Goal: Find specific page/section: Find specific page/section

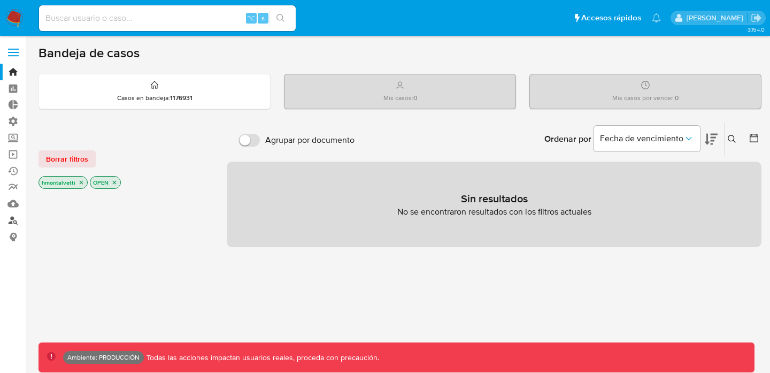
click at [16, 225] on link "Buscador de personas" at bounding box center [63, 220] width 127 height 17
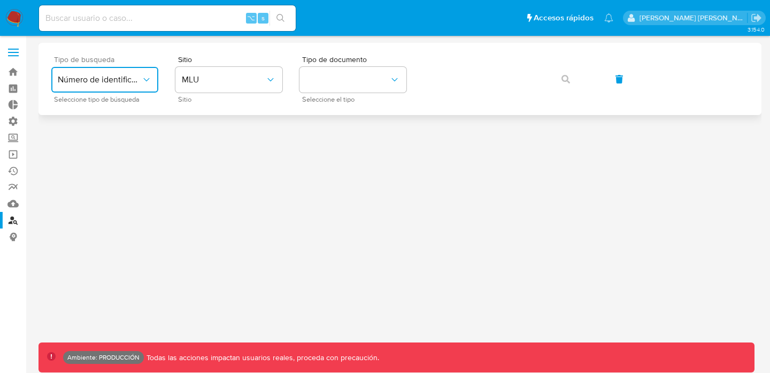
click at [149, 86] on button "Número de identificación" at bounding box center [104, 80] width 107 height 26
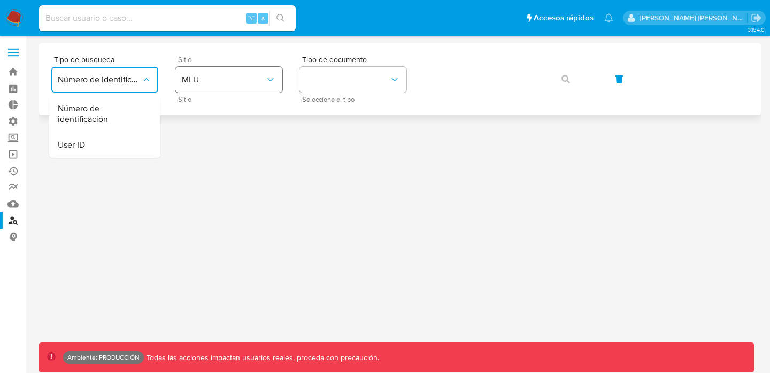
click at [215, 82] on span "MLU" at bounding box center [223, 79] width 83 height 11
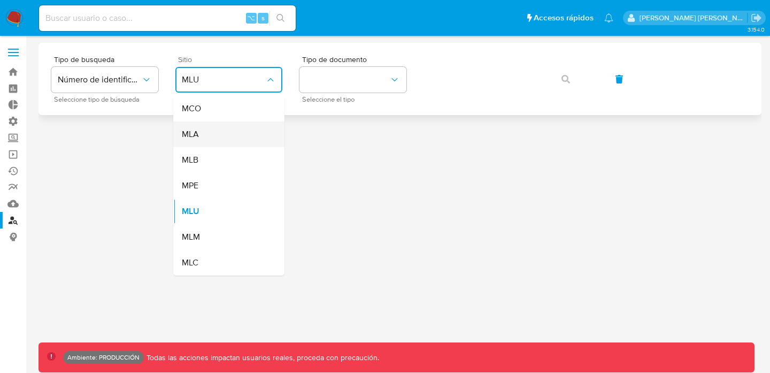
click at [214, 130] on div "MLA" at bounding box center [226, 134] width 88 height 26
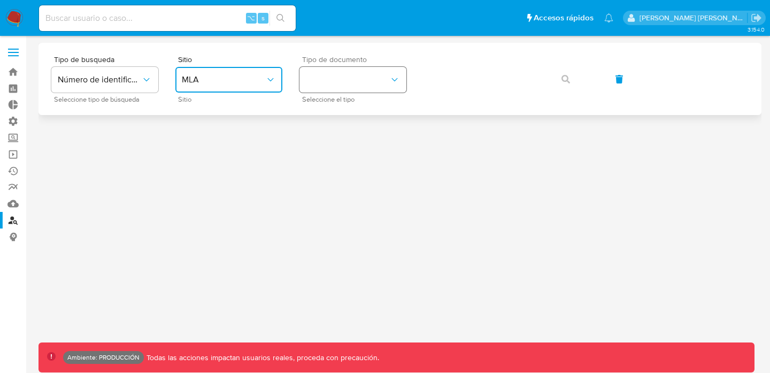
click at [327, 75] on button "identificationType" at bounding box center [352, 80] width 107 height 26
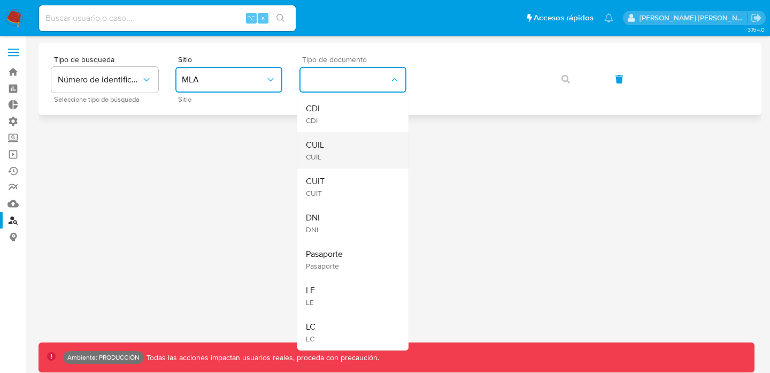
click at [343, 154] on div "CUIL CUIL" at bounding box center [350, 150] width 88 height 36
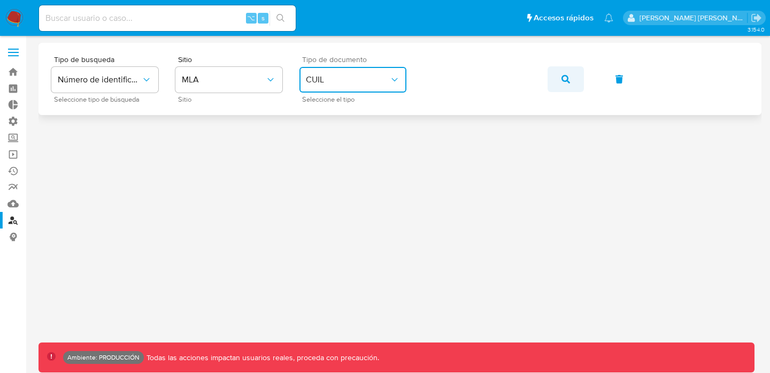
click at [560, 72] on button "button" at bounding box center [566, 79] width 36 height 26
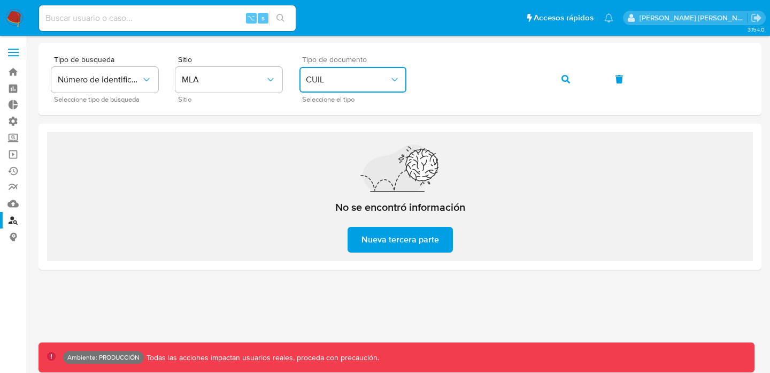
click at [321, 78] on span "CUIL" at bounding box center [347, 79] width 83 height 11
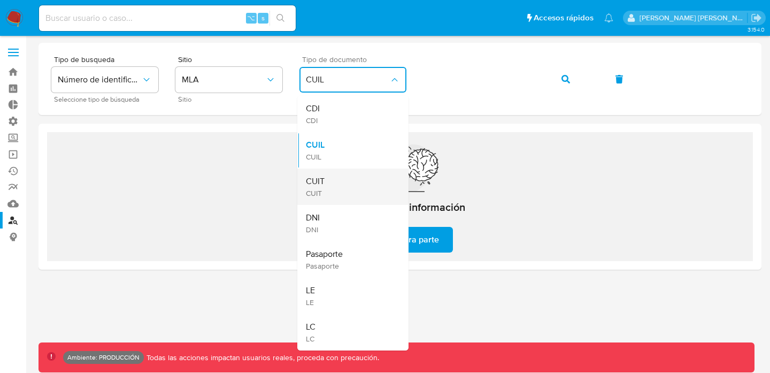
click at [350, 182] on div "CUIT CUIT" at bounding box center [350, 186] width 88 height 36
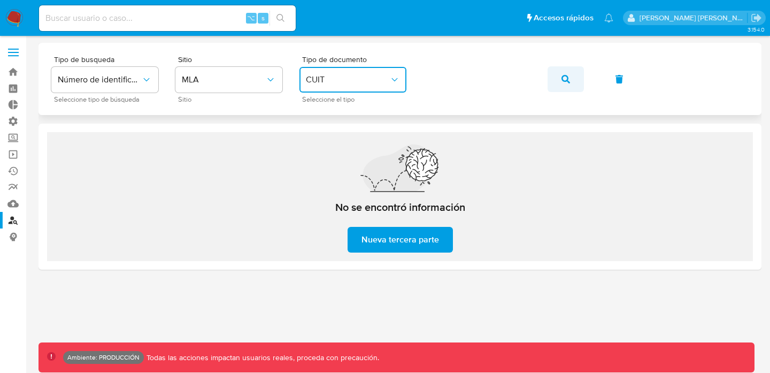
click at [574, 78] on button "button" at bounding box center [566, 79] width 36 height 26
click at [560, 78] on button "button" at bounding box center [566, 79] width 36 height 26
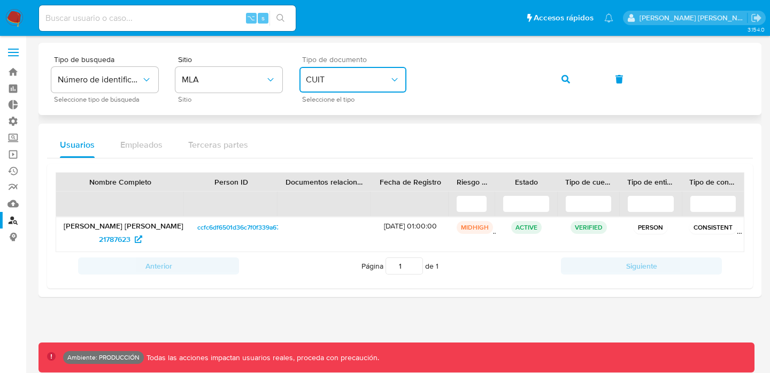
click at [364, 82] on span "CUIT" at bounding box center [347, 79] width 83 height 11
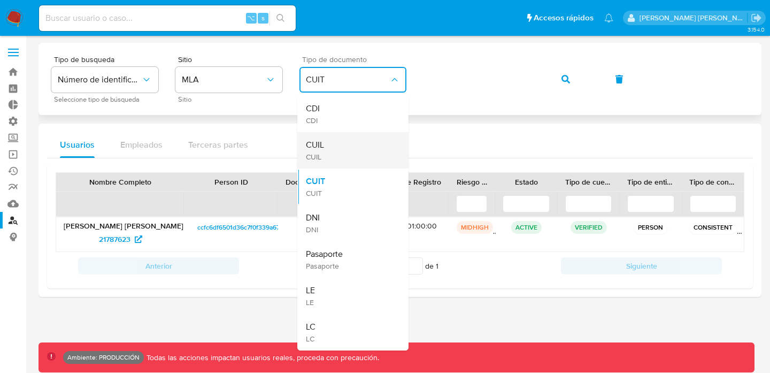
click at [353, 152] on div "CUIL CUIL" at bounding box center [350, 150] width 88 height 36
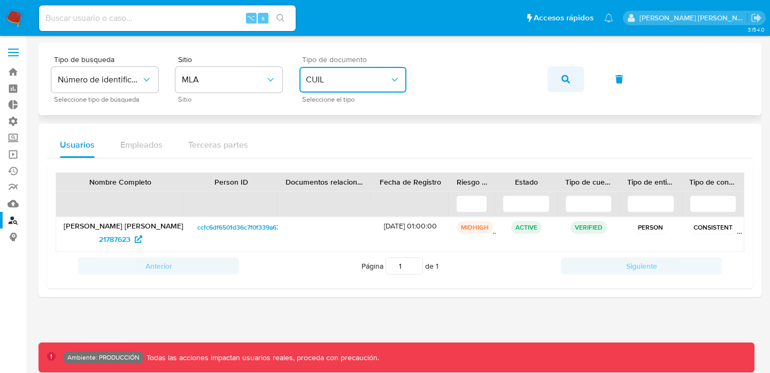
click at [557, 75] on button "button" at bounding box center [566, 79] width 36 height 26
